Goal: Transaction & Acquisition: Book appointment/travel/reservation

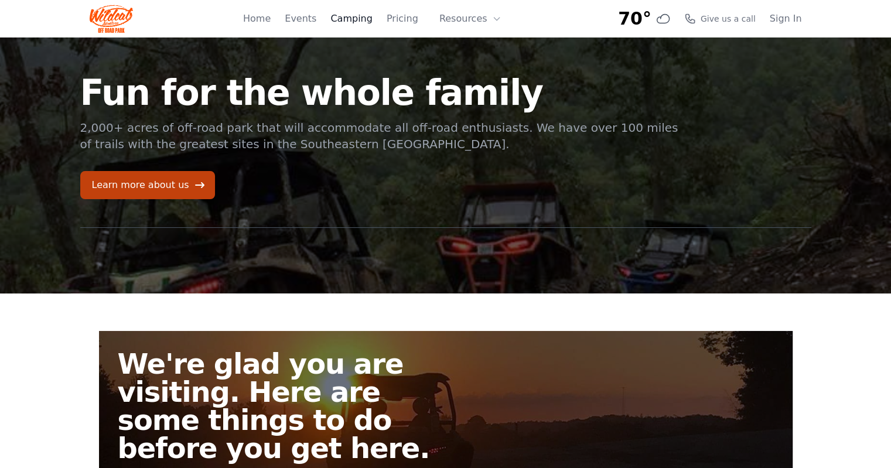
click at [366, 20] on link "Camping" at bounding box center [351, 19] width 42 height 14
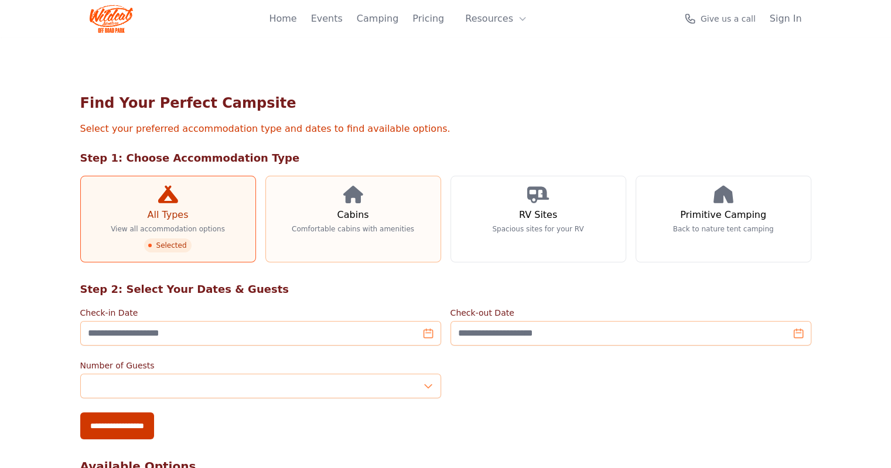
click at [341, 206] on link "Cabins Comfortable cabins with amenities" at bounding box center [353, 219] width 176 height 87
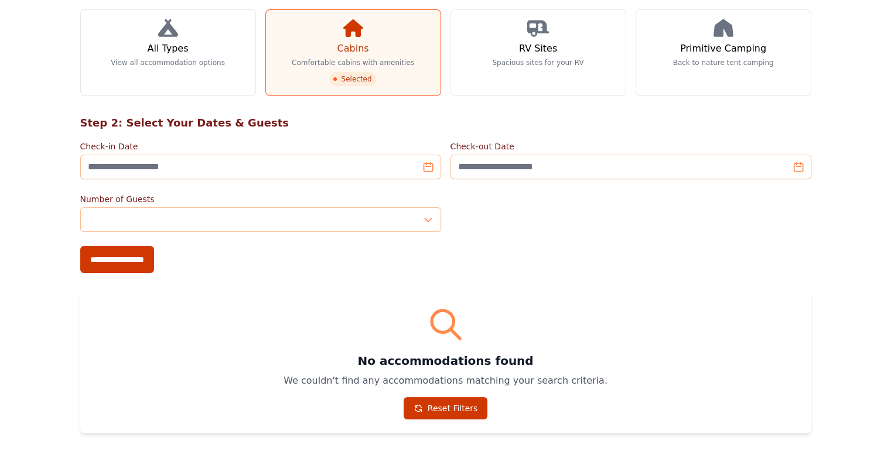
scroll to position [138, 0]
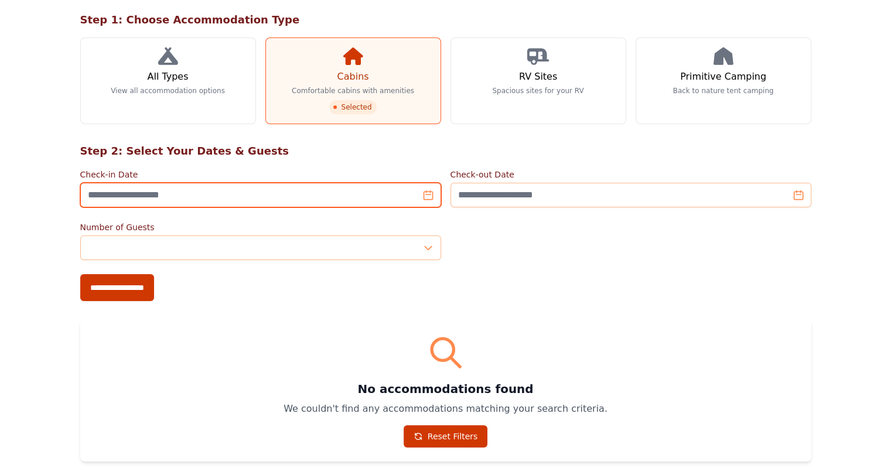
click at [426, 198] on input "Check-in Date" at bounding box center [260, 195] width 361 height 25
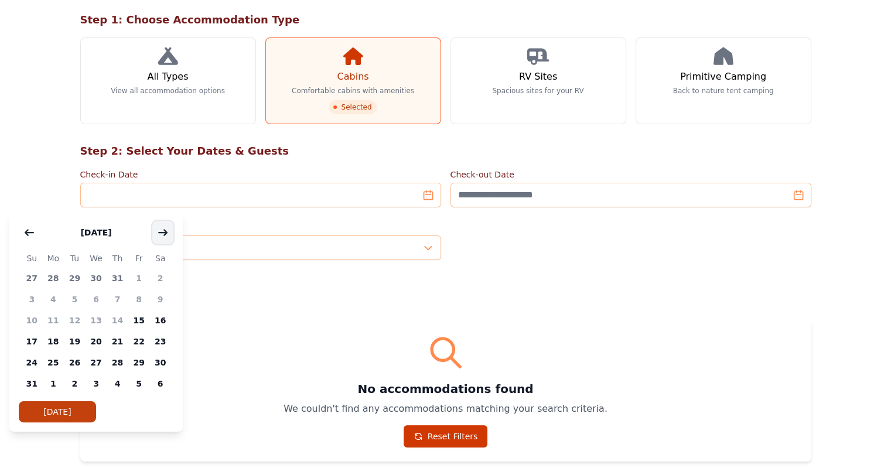
click at [161, 228] on icon "button" at bounding box center [162, 232] width 9 height 9
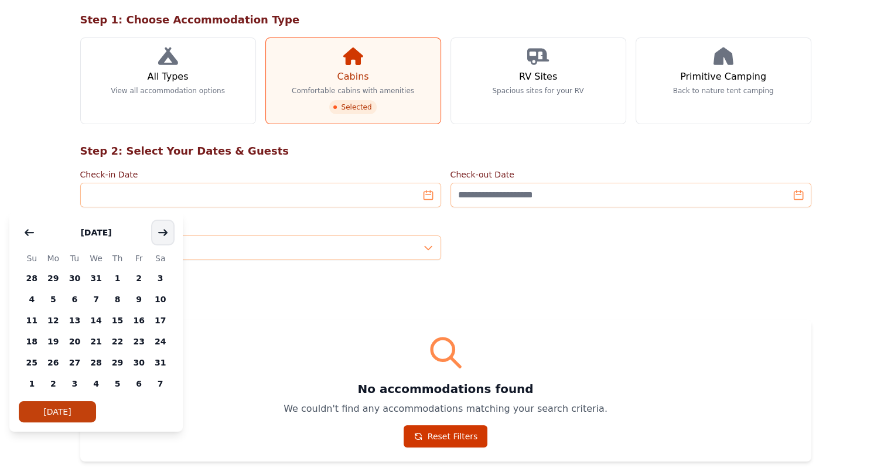
click at [161, 228] on icon "button" at bounding box center [162, 232] width 9 height 9
click at [55, 324] on span "16" at bounding box center [54, 320] width 22 height 21
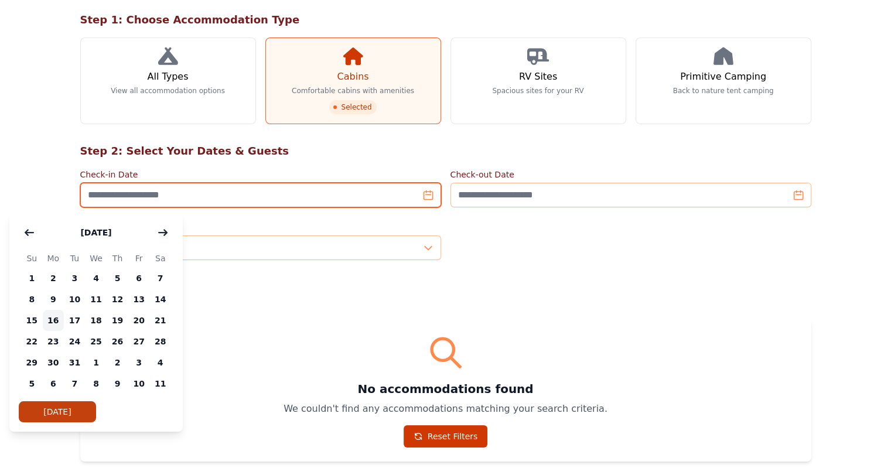
type input "**********"
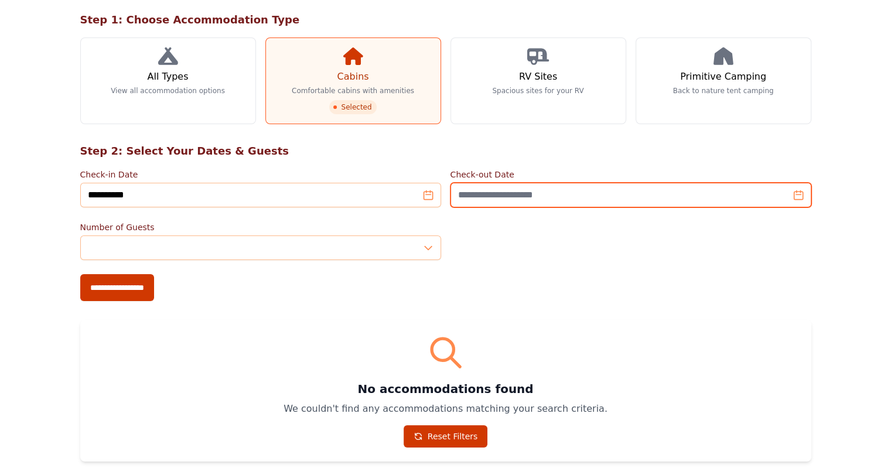
click at [602, 199] on input "Check-out Date" at bounding box center [630, 195] width 361 height 25
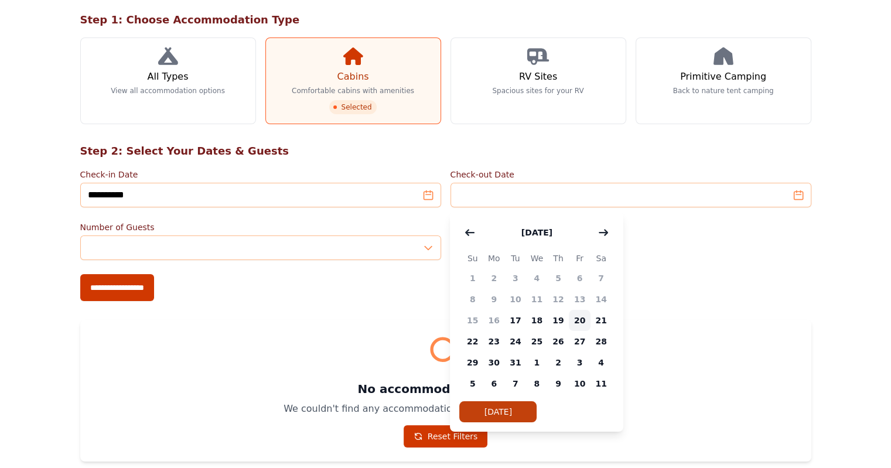
click at [581, 318] on span "20" at bounding box center [580, 320] width 22 height 21
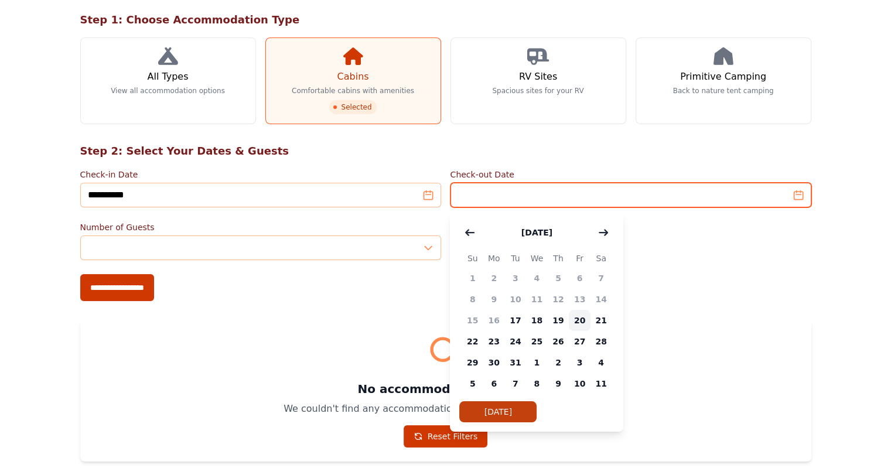
type input "**********"
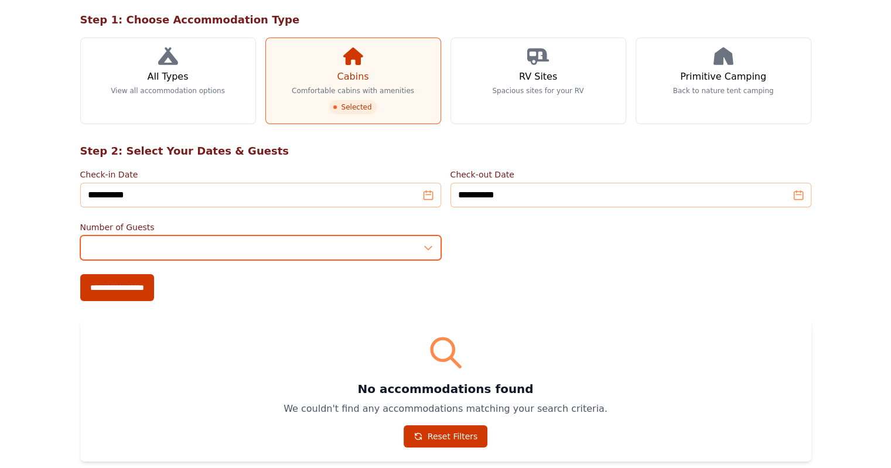
type input "*"
click at [428, 244] on input "*" at bounding box center [260, 247] width 361 height 25
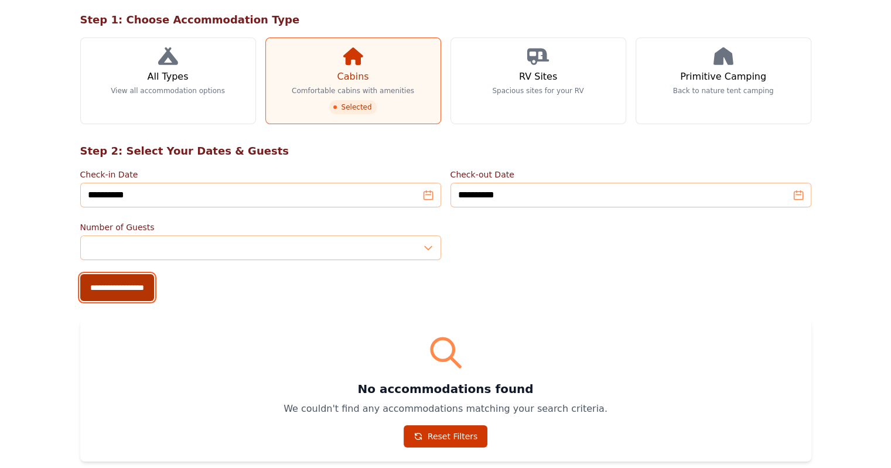
click at [80, 288] on input "**********" at bounding box center [117, 287] width 74 height 27
type input "**********"
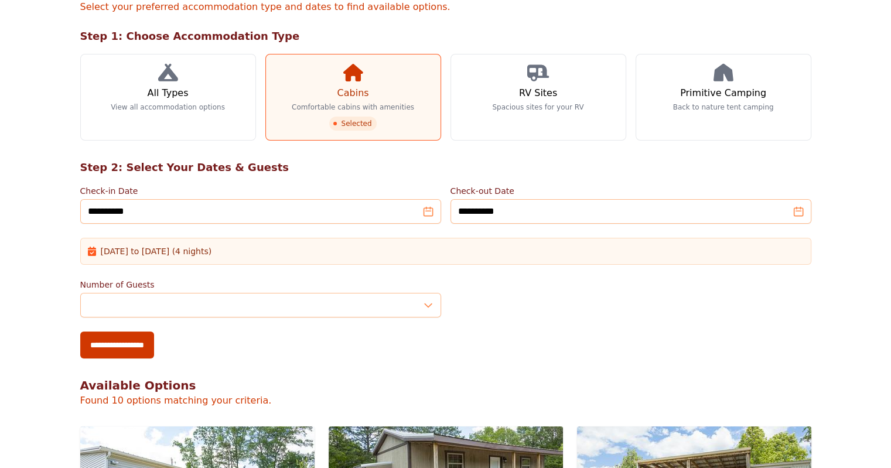
scroll to position [117, 0]
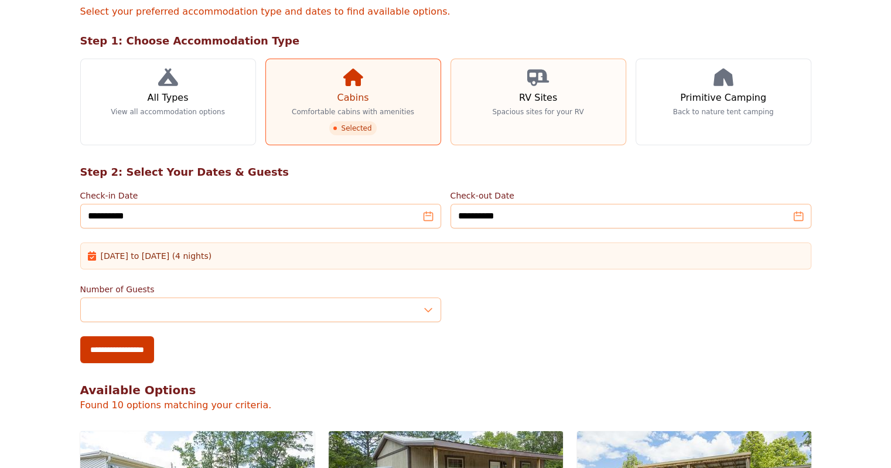
click at [548, 105] on link "RV Sites Spacious sites for your RV" at bounding box center [538, 102] width 176 height 87
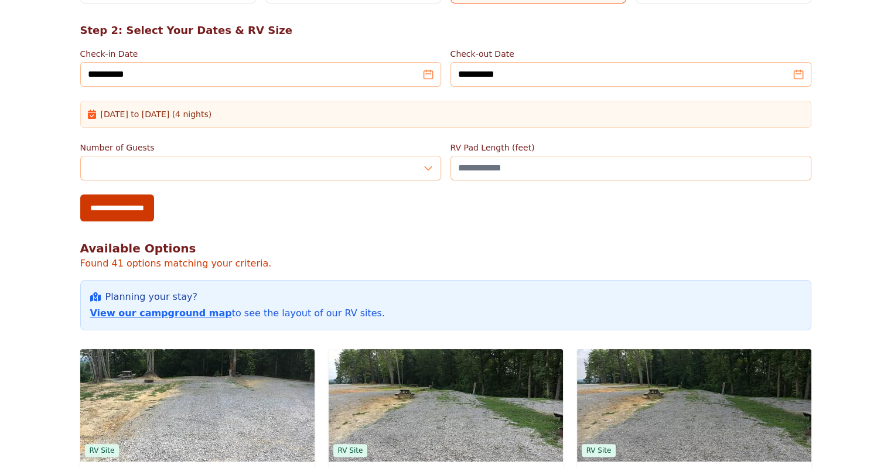
scroll to position [176, 0]
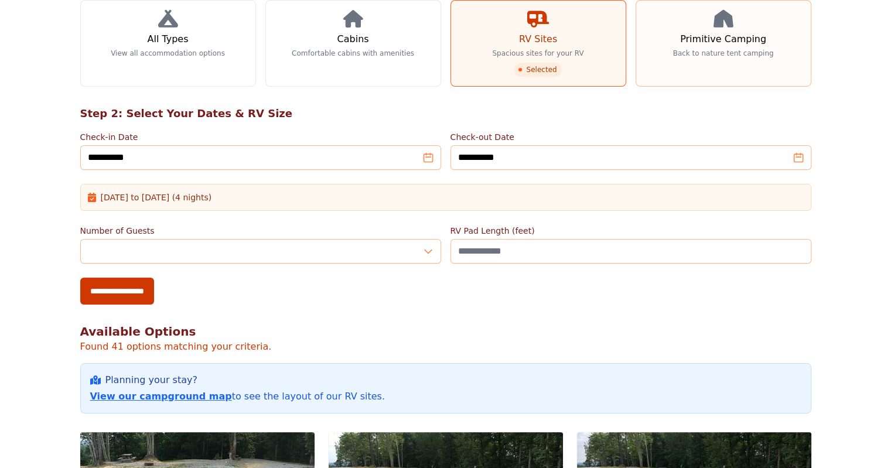
click at [731, 37] on link "Primitive Camping Back to nature tent camping" at bounding box center [723, 43] width 176 height 87
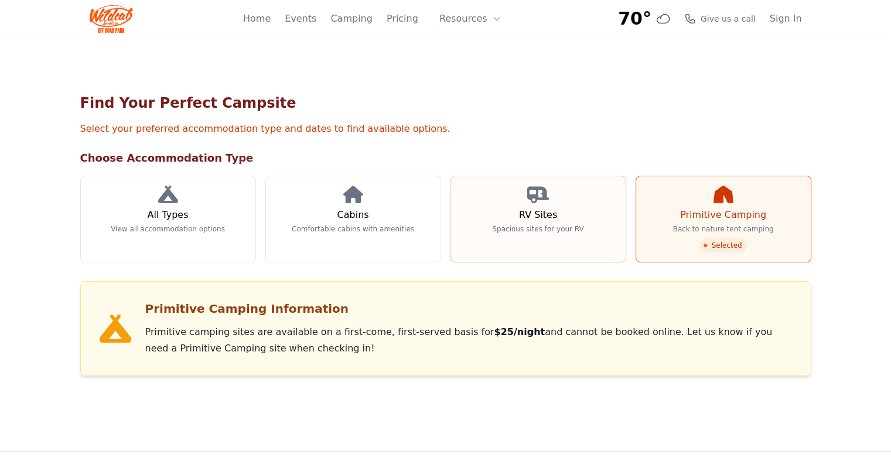
click at [599, 204] on link "RV Sites Spacious sites for your RV" at bounding box center [538, 219] width 176 height 87
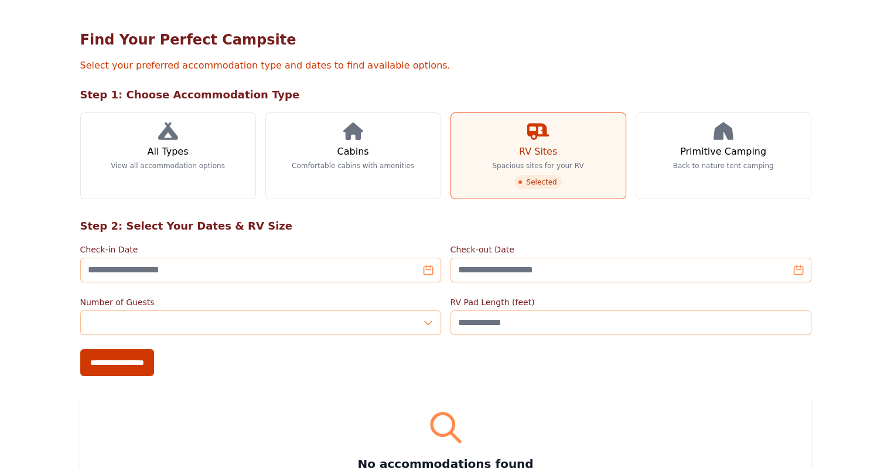
scroll to position [21, 0]
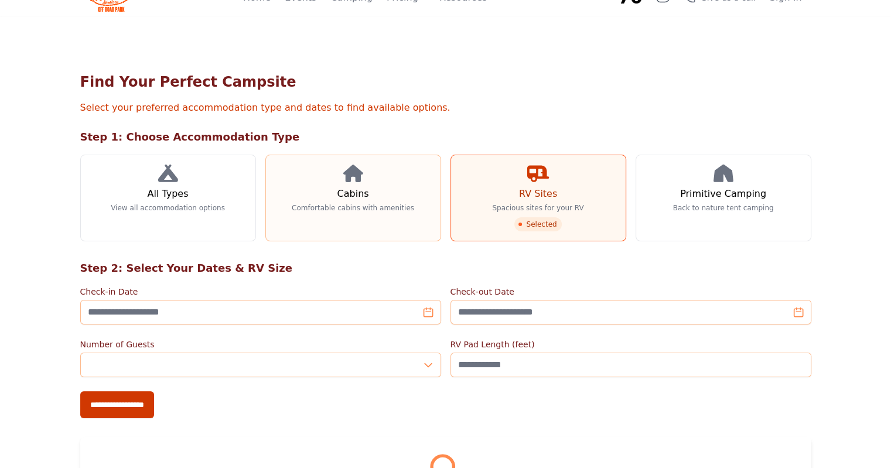
click at [309, 185] on link "Cabins Comfortable cabins with amenities" at bounding box center [353, 198] width 176 height 87
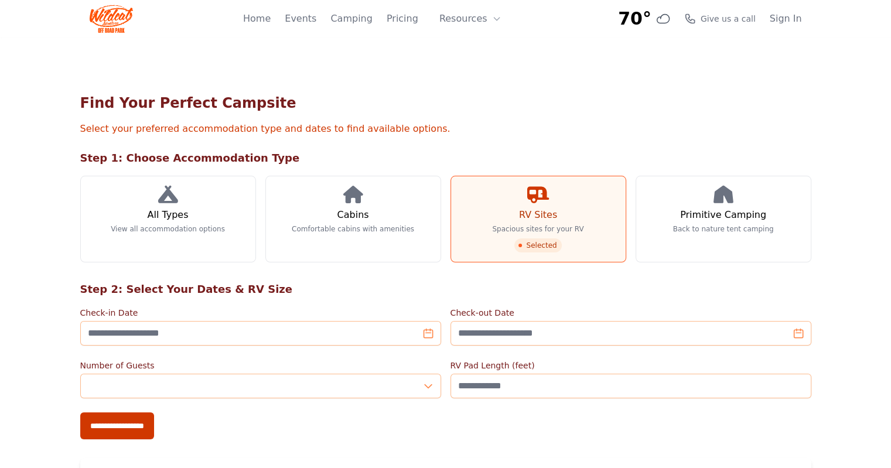
scroll to position [21, 0]
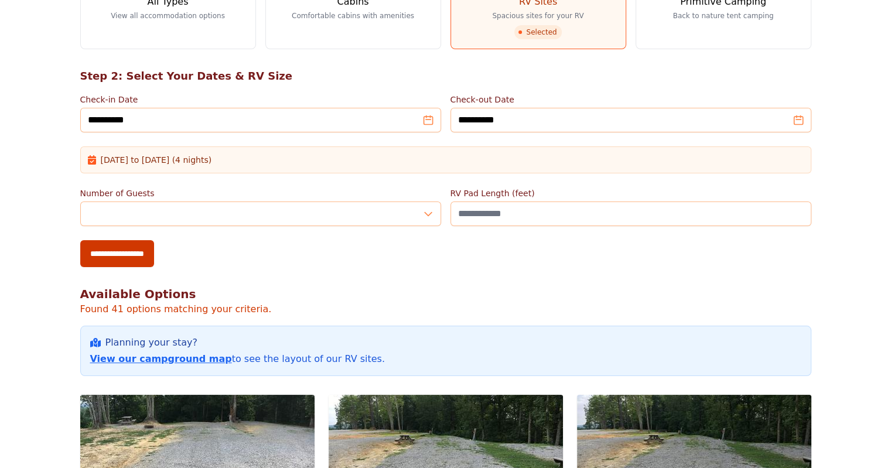
scroll to position [410, 0]
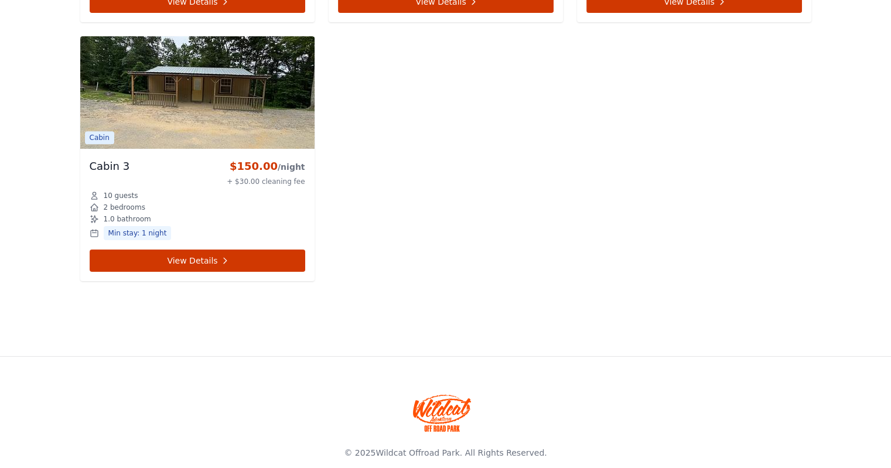
scroll to position [1301, 0]
